Goal: Information Seeking & Learning: Learn about a topic

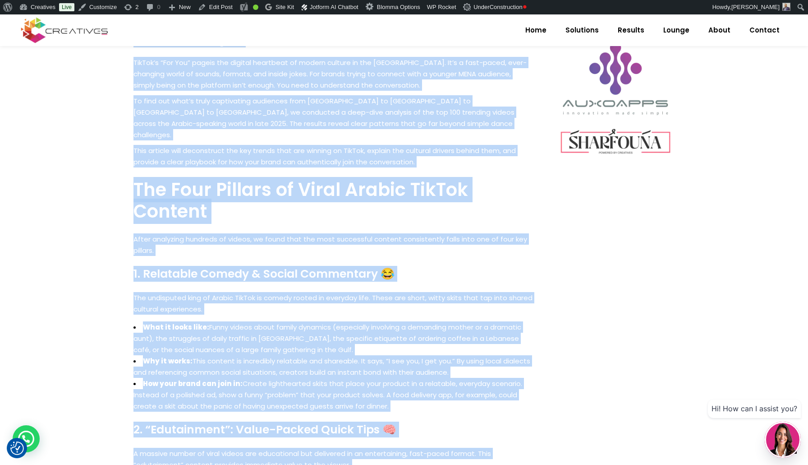
scroll to position [540, 0]
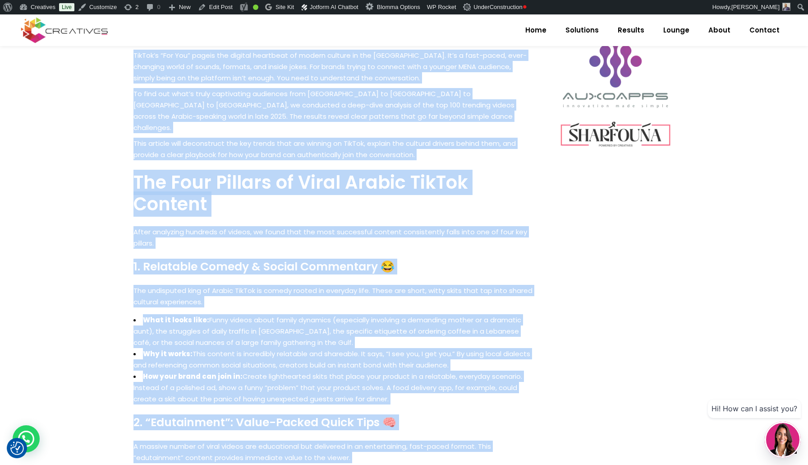
drag, startPoint x: 135, startPoint y: 77, endPoint x: 450, endPoint y: 447, distance: 486.4
copy div "Lo Ipsumdol sit Ame 971 Consec AdiPis Elitse: Doei’t Inci’u Laboree do mag ALIQ…"
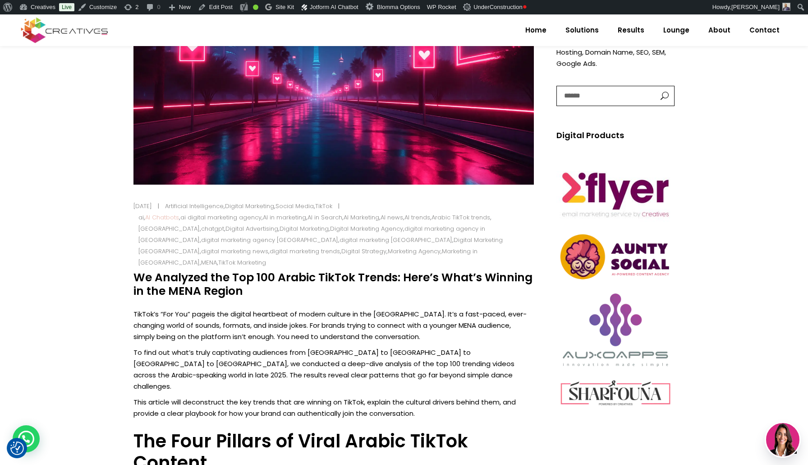
scroll to position [283, 0]
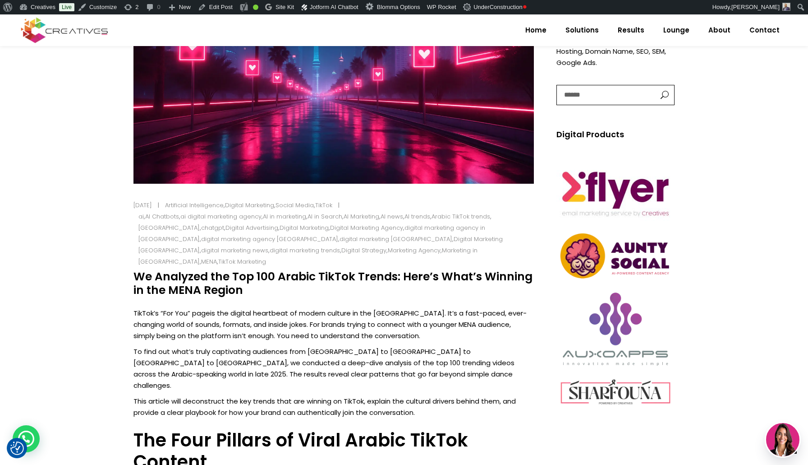
drag, startPoint x: 136, startPoint y: 263, endPoint x: 242, endPoint y: 279, distance: 107.6
click at [249, 281] on h4 "We Analyzed the Top 100 Arabic TikTok Trends: Here’s What’s Winning in the MENA…" at bounding box center [334, 283] width 401 height 27
copy h4 "We Analyzed the Top 100 Arabic TikTok Trends: Here’s What’s Winning in the MENA…"
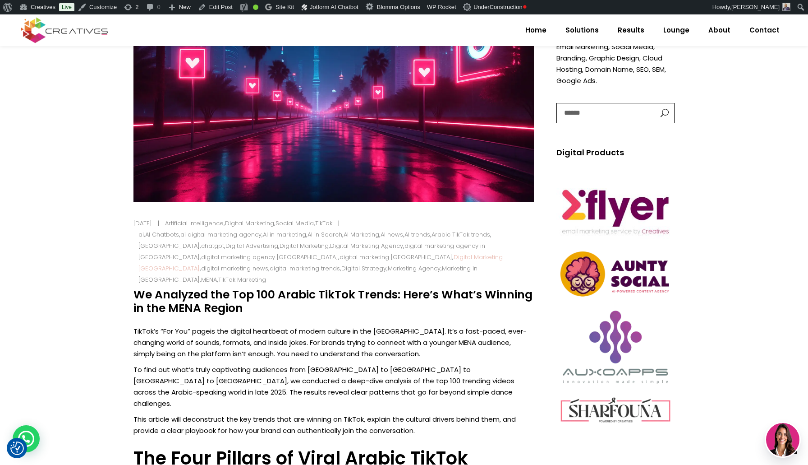
scroll to position [263, 0]
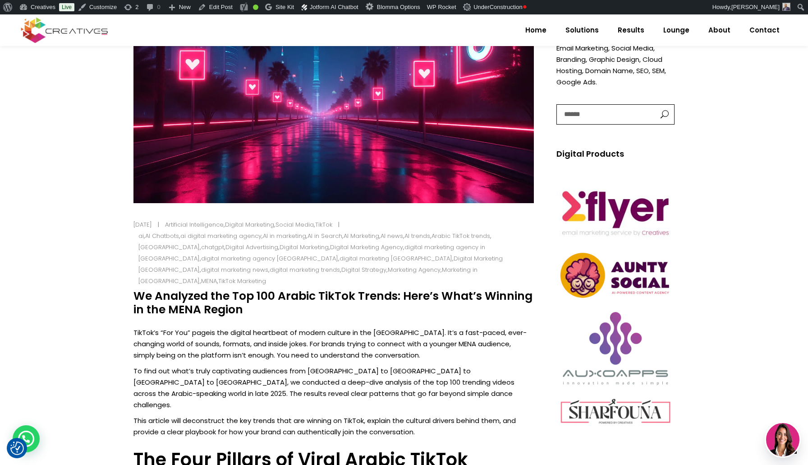
drag, startPoint x: 135, startPoint y: 285, endPoint x: 245, endPoint y: 296, distance: 110.6
click at [245, 296] on h4 "We Analyzed the Top 100 Arabic TikTok Trends: Here’s What’s Winning in the MENA…" at bounding box center [334, 302] width 401 height 27
copy h4 "We Analyzed the Top 100 Arabic TikTok Trends: Here’s What’s Winning in the MENA…"
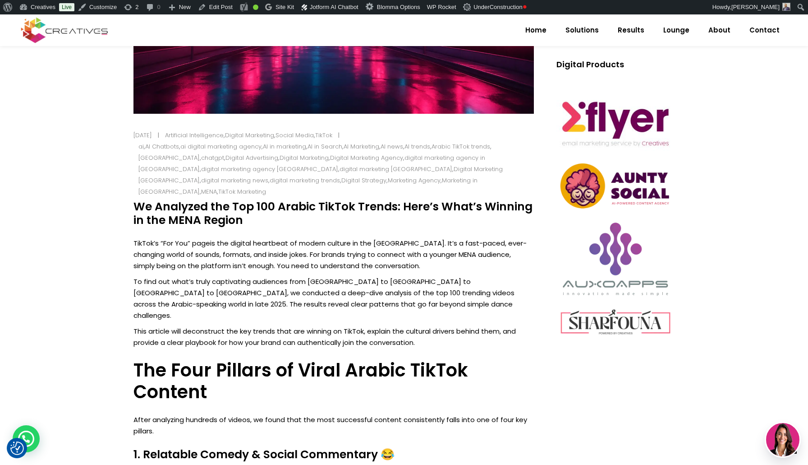
scroll to position [353, 0]
click at [161, 238] on link "TikTok’s “For You” page" at bounding box center [172, 242] width 77 height 9
click at [195, 256] on p "TikTok’s “For You” page is the digital heartbeat of modern culture in the [GEOG…" at bounding box center [334, 254] width 401 height 34
click at [242, 237] on p "TikTok’s “For You” page is the digital heartbeat of modern culture in the [GEOG…" at bounding box center [334, 254] width 401 height 34
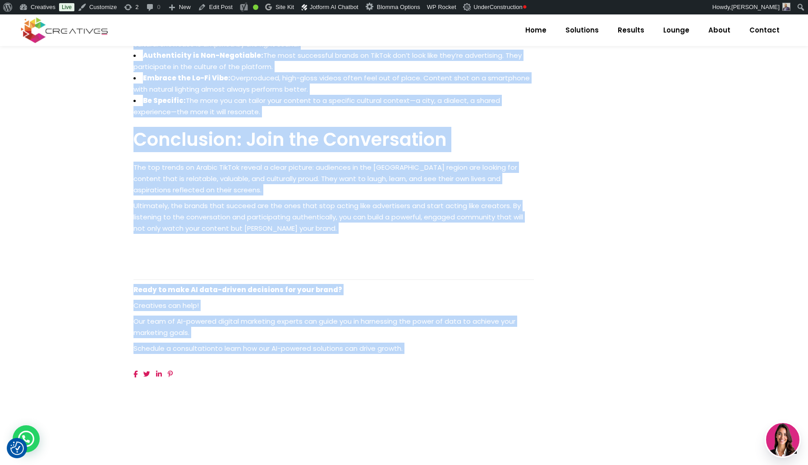
scroll to position [1462, 0]
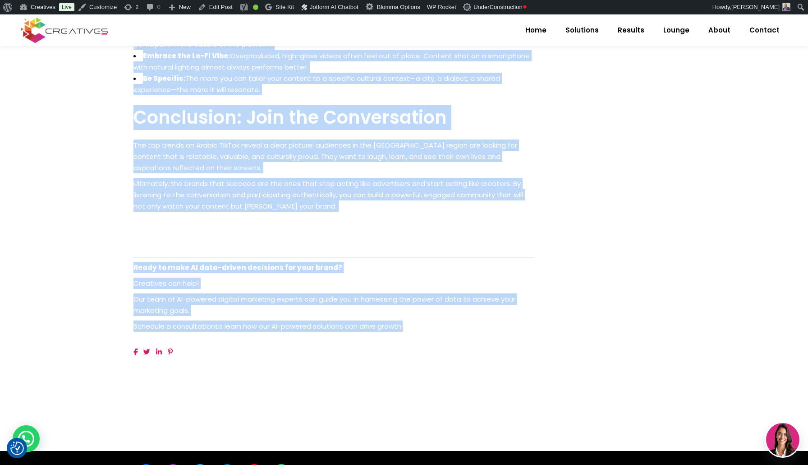
drag, startPoint x: 242, startPoint y: 231, endPoint x: 378, endPoint y: 289, distance: 148.1
copy div "LorEmi’d “Sit Ame” cons ad eli seddoei temporinc ut labore etdolor ma ali Enima…"
